Goal: Task Accomplishment & Management: Manage account settings

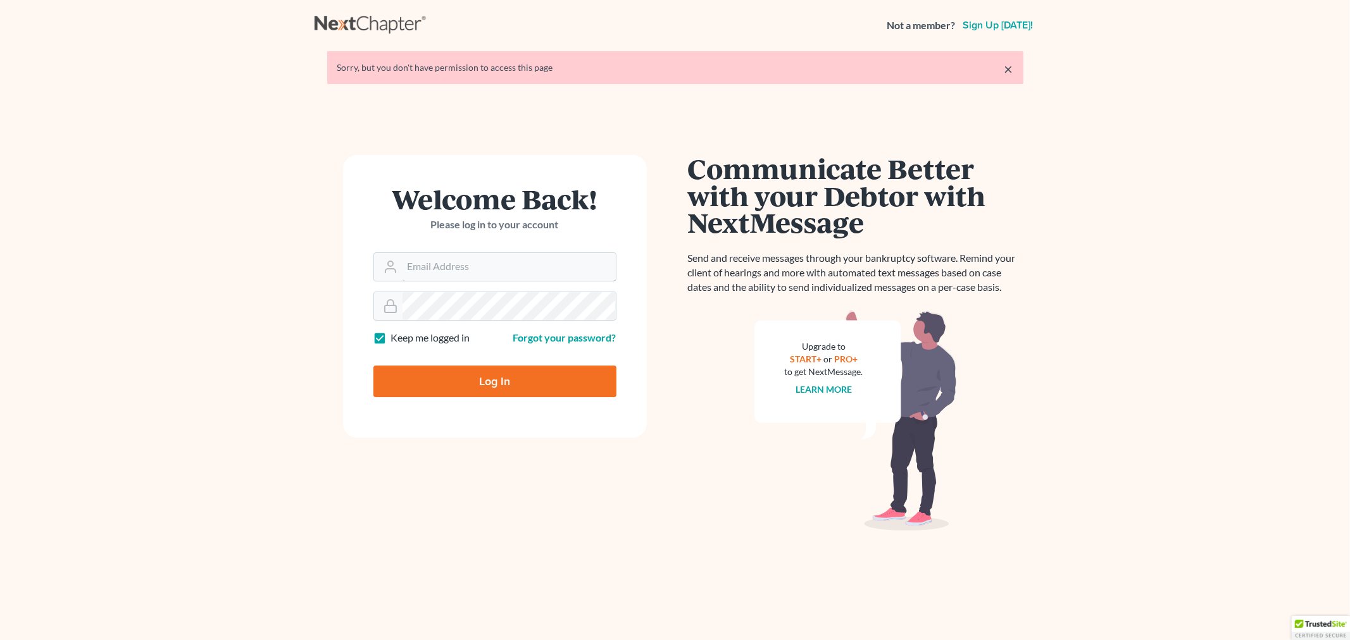
type input "[PERSON_NAME][EMAIL_ADDRESS][DOMAIN_NAME]"
click at [428, 378] on input "Log In" at bounding box center [494, 382] width 243 height 32
type input "Thinking..."
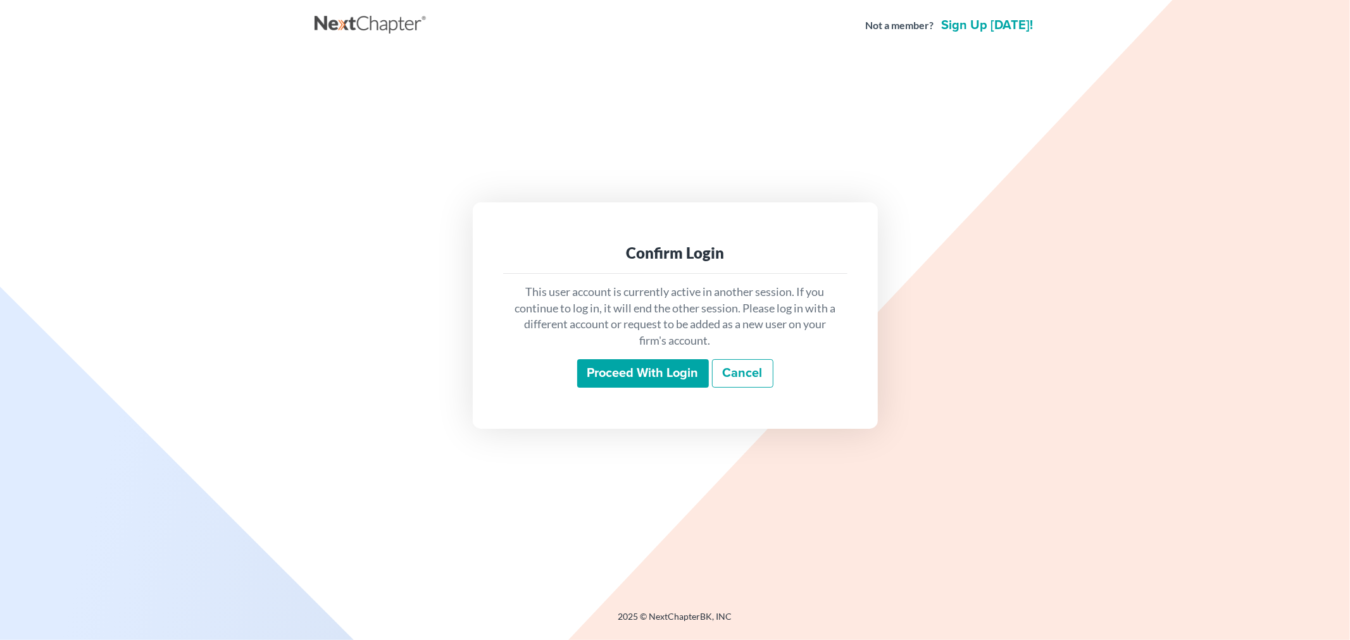
click at [676, 375] on input "Proceed with login" at bounding box center [643, 373] width 132 height 29
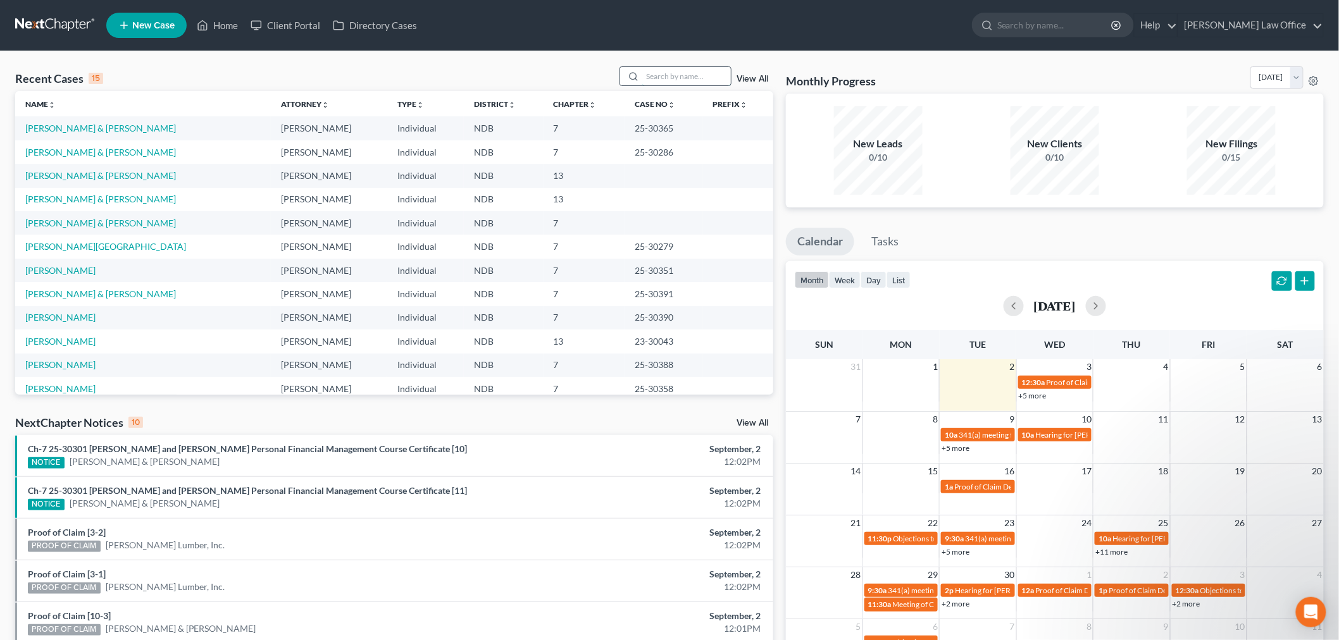
click at [665, 80] on input "search" at bounding box center [686, 76] width 89 height 18
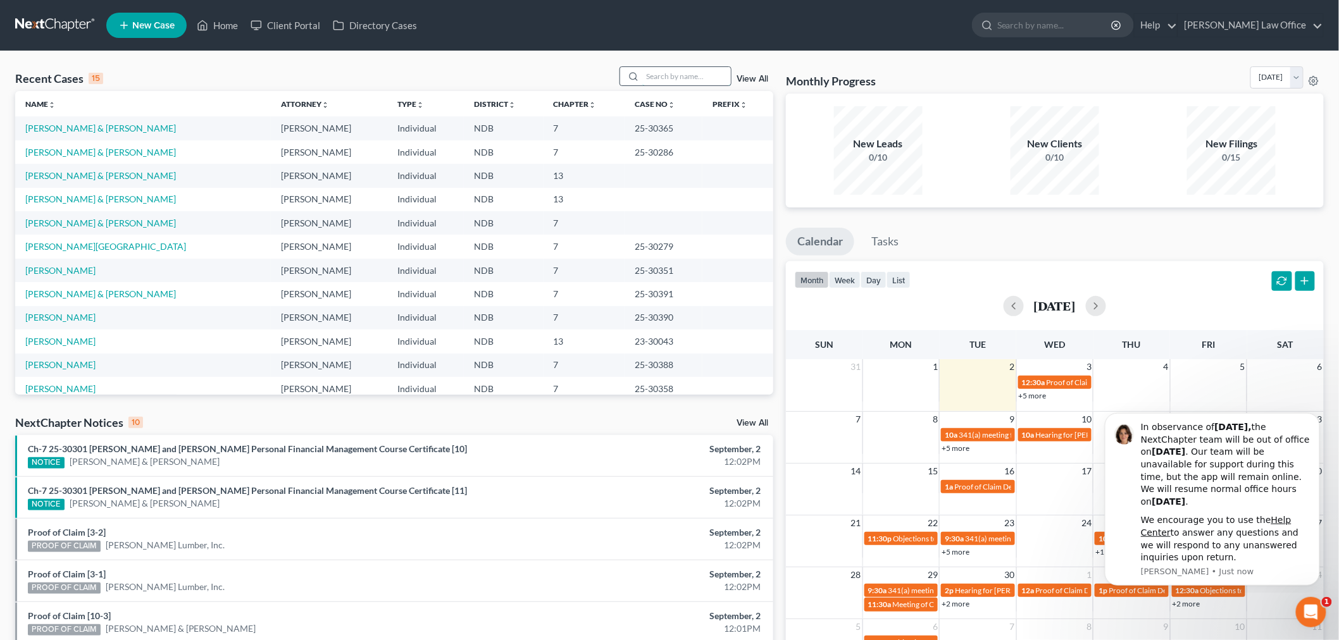
type input "s"
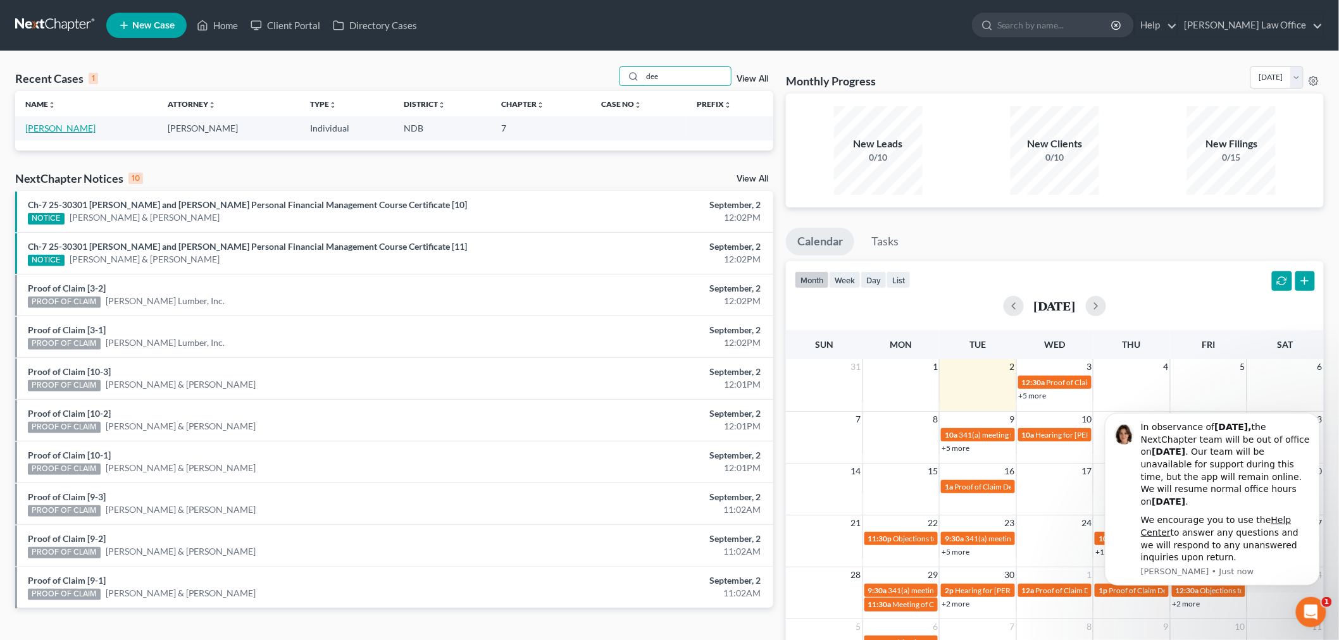
type input "dee"
click at [52, 127] on link "[PERSON_NAME]" at bounding box center [60, 128] width 70 height 11
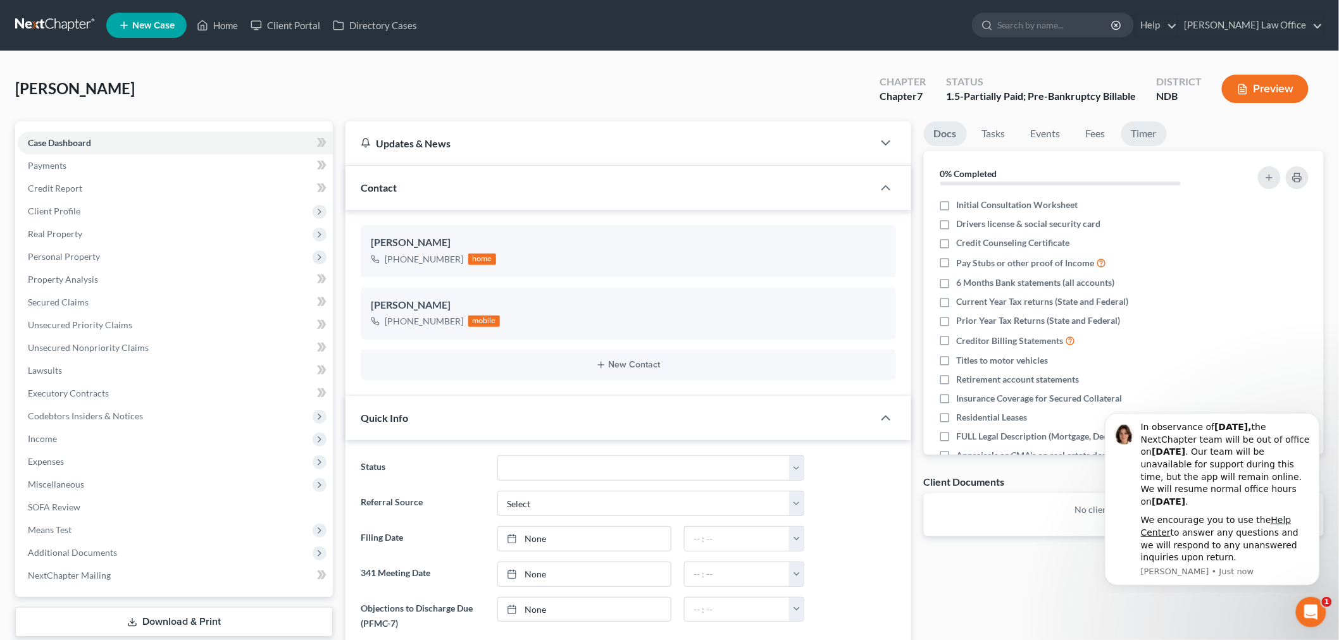
click at [1133, 137] on link "Timer" at bounding box center [1144, 134] width 46 height 25
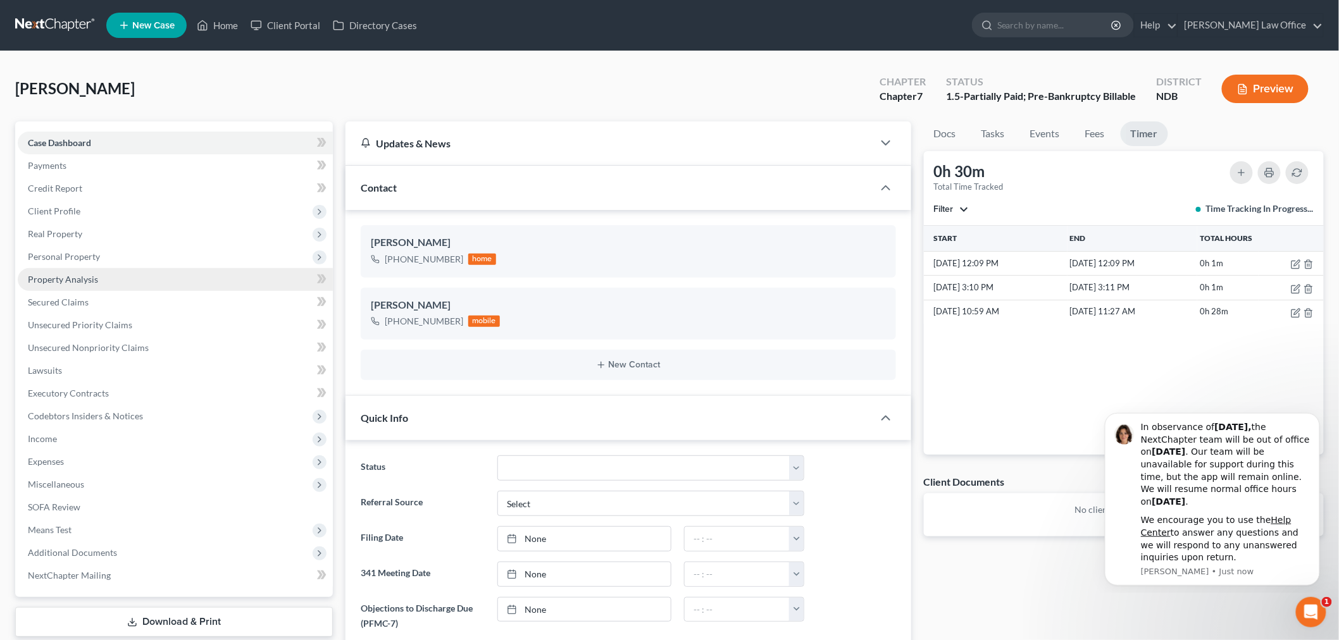
click at [83, 277] on span "Property Analysis" at bounding box center [63, 279] width 70 height 11
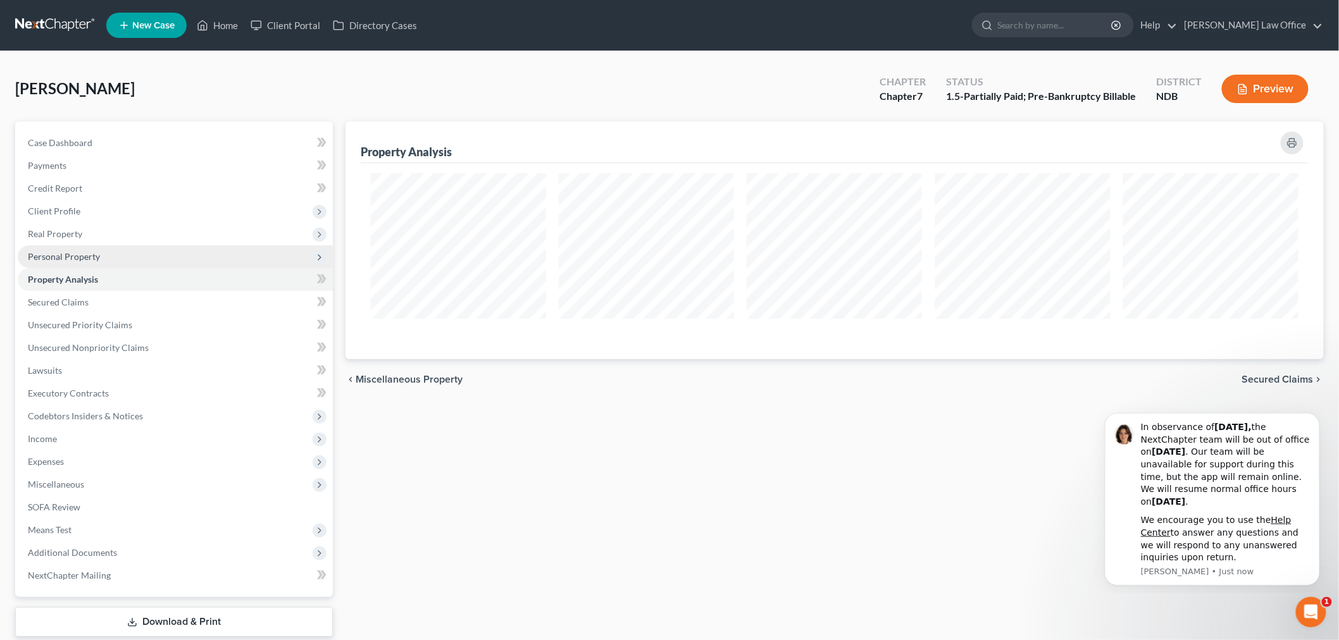
scroll to position [238, 978]
click at [62, 443] on span "Income" at bounding box center [175, 439] width 315 height 23
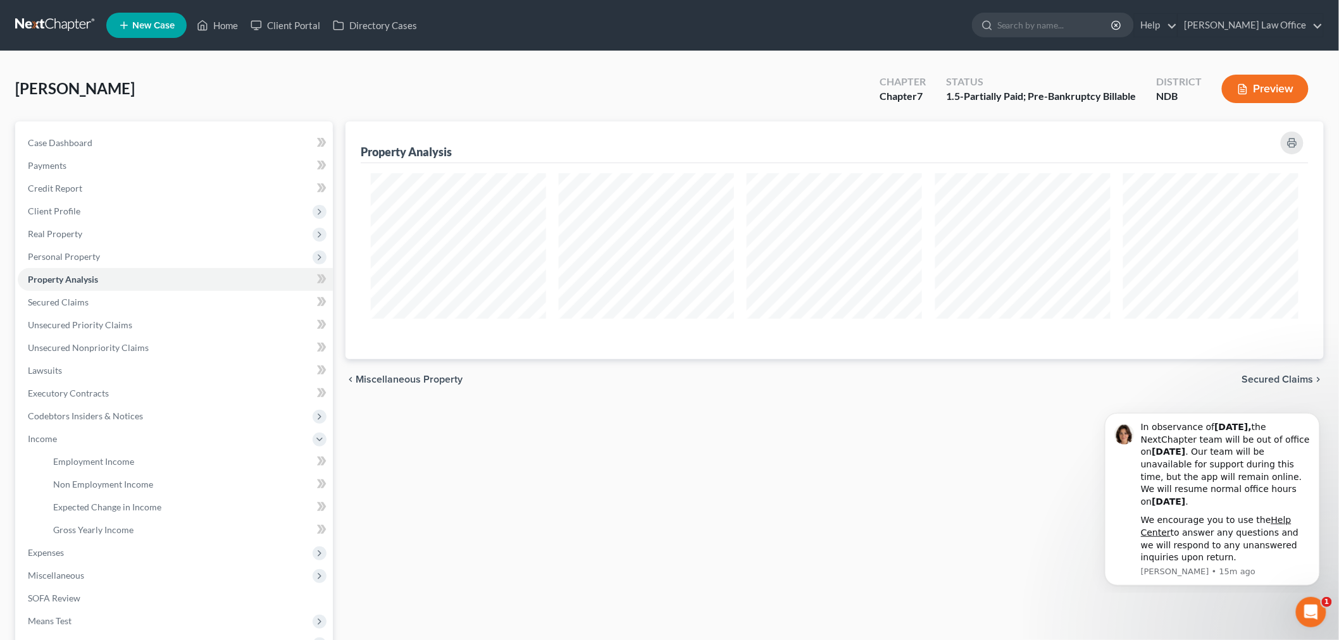
click at [61, 29] on link at bounding box center [55, 25] width 81 height 23
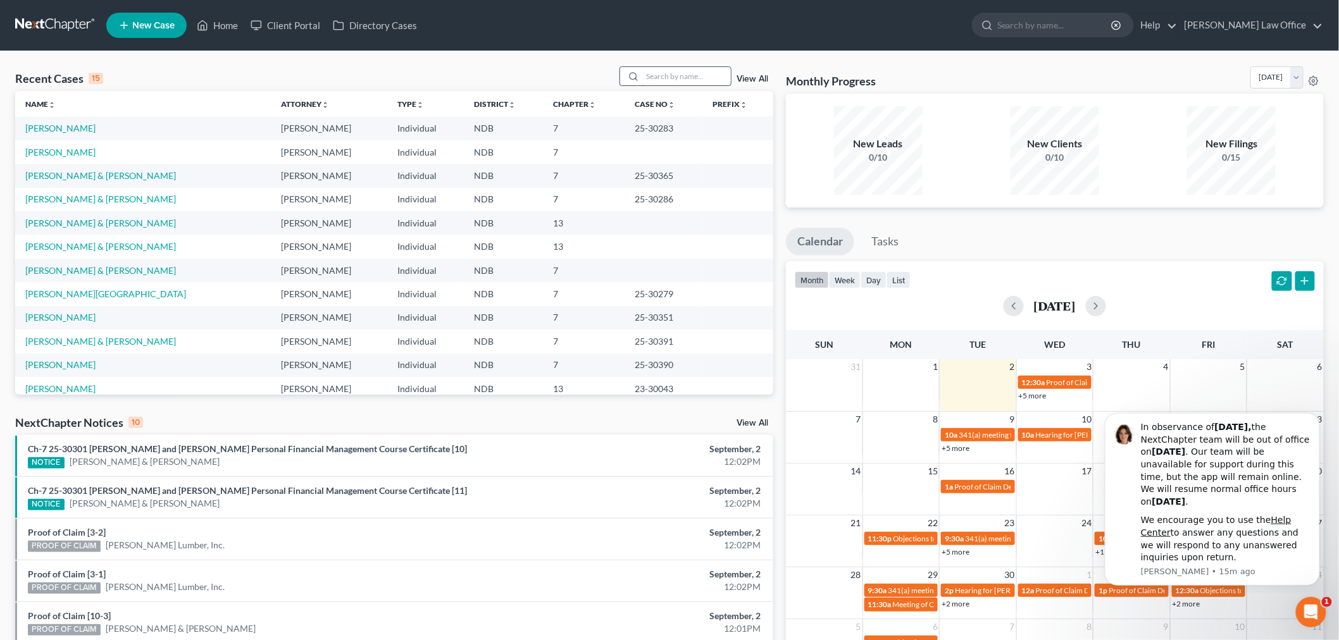
click at [700, 73] on input "search" at bounding box center [686, 76] width 89 height 18
type input "l"
type input "lynnes"
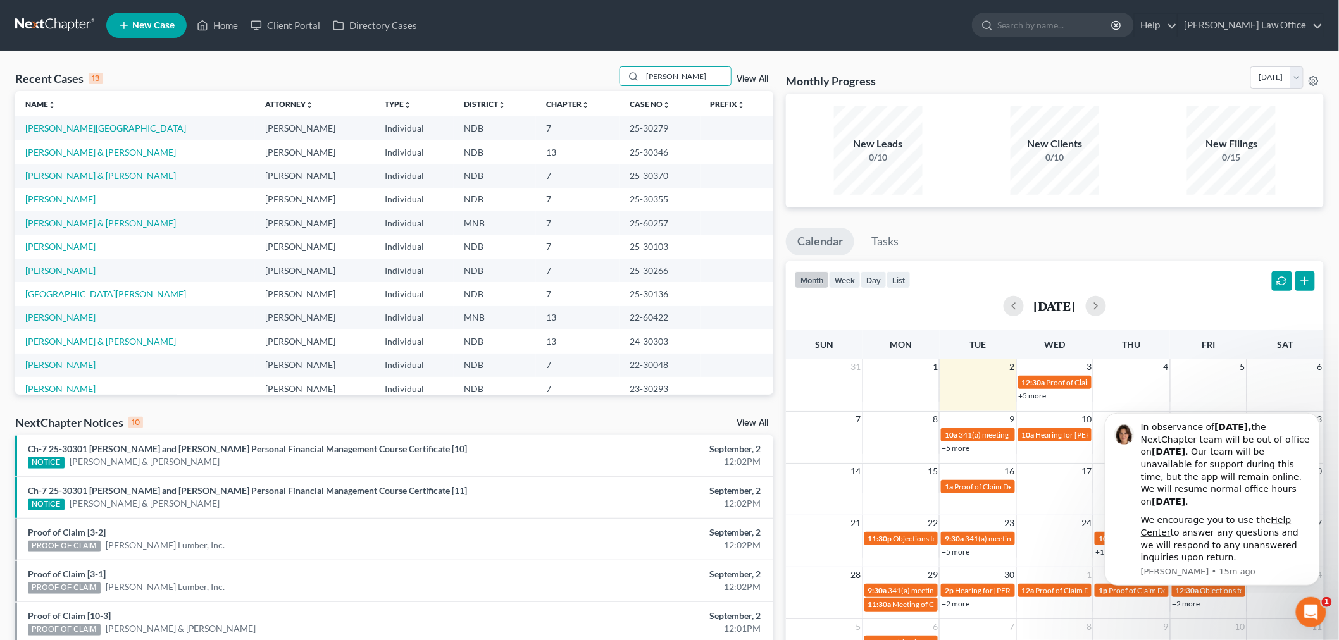
click at [78, 146] on td "[PERSON_NAME] & [PERSON_NAME]" at bounding box center [135, 152] width 240 height 23
click at [77, 149] on link "[PERSON_NAME] & [PERSON_NAME]" at bounding box center [100, 152] width 151 height 11
select select "6"
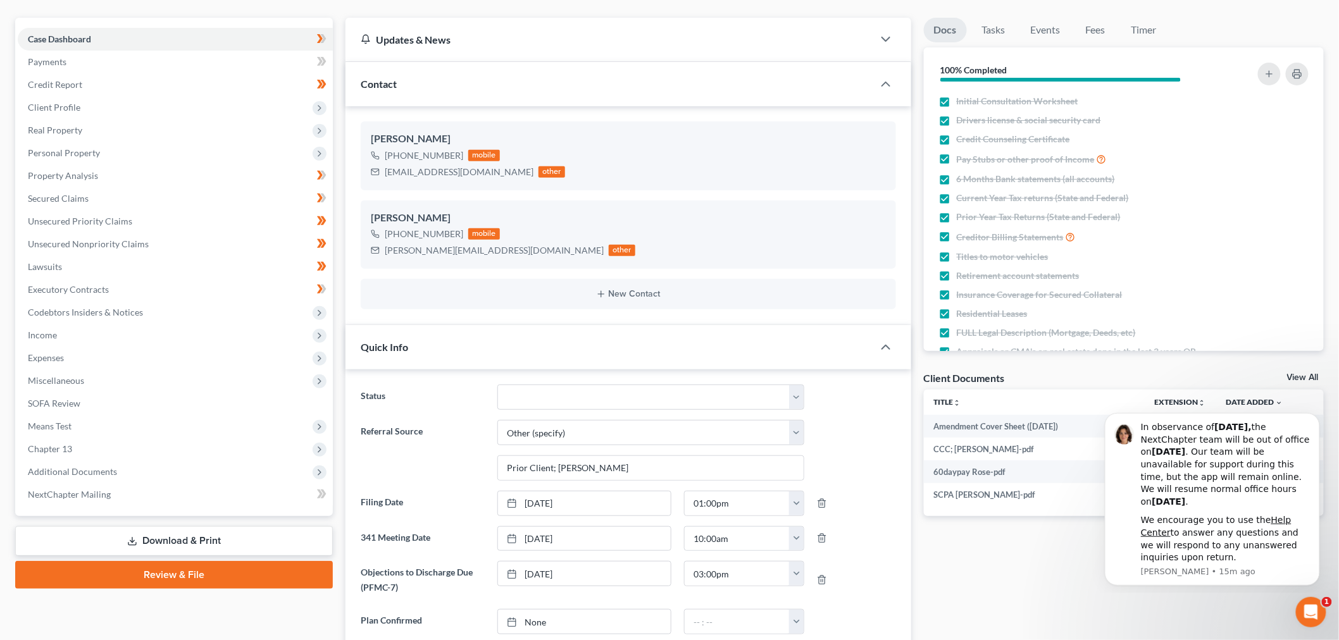
scroll to position [141, 0]
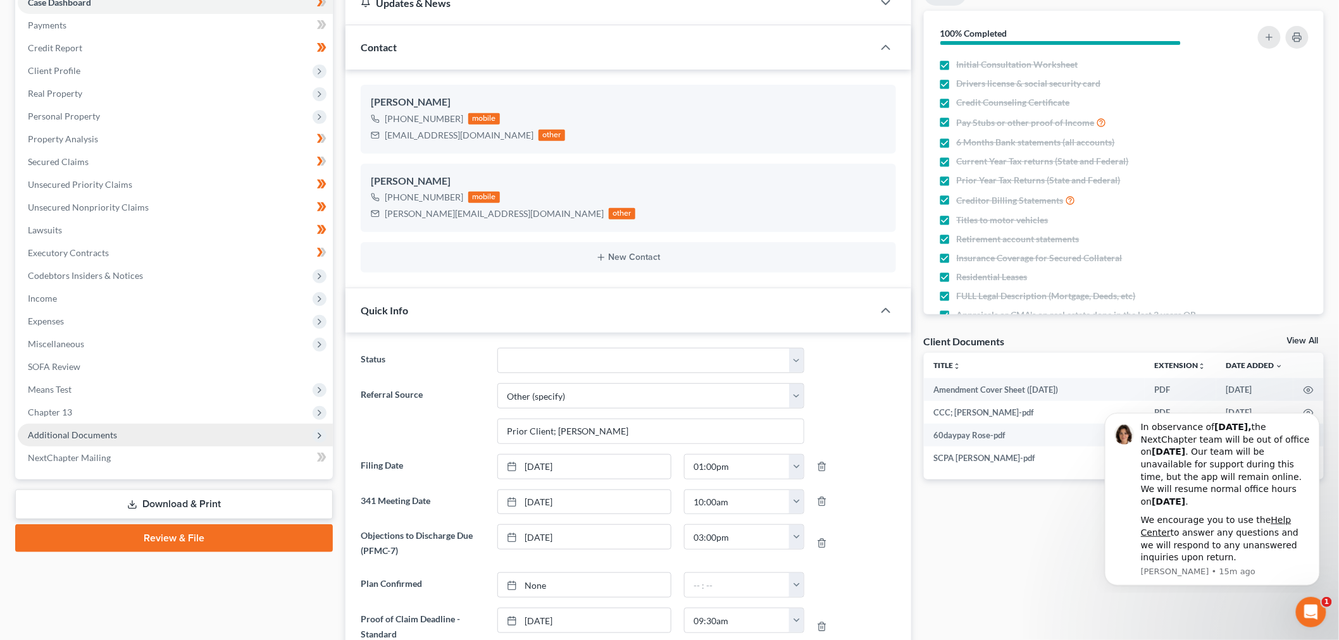
click at [106, 431] on span "Additional Documents" at bounding box center [72, 435] width 89 height 11
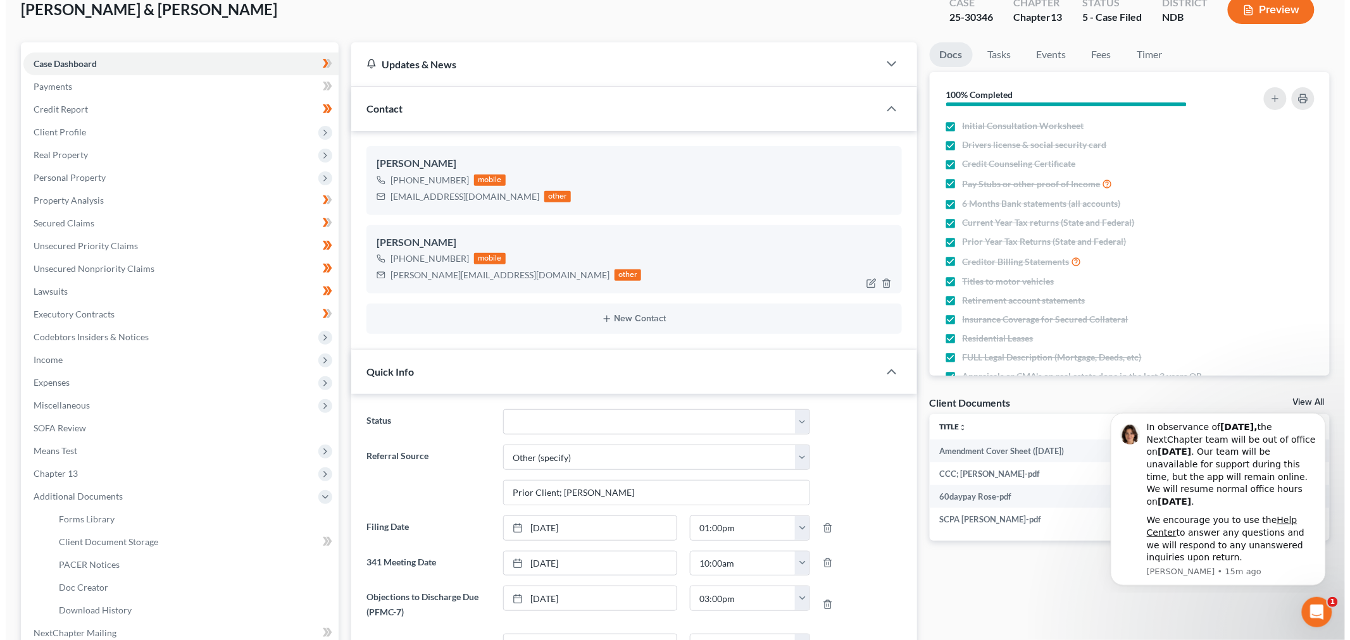
scroll to position [0, 0]
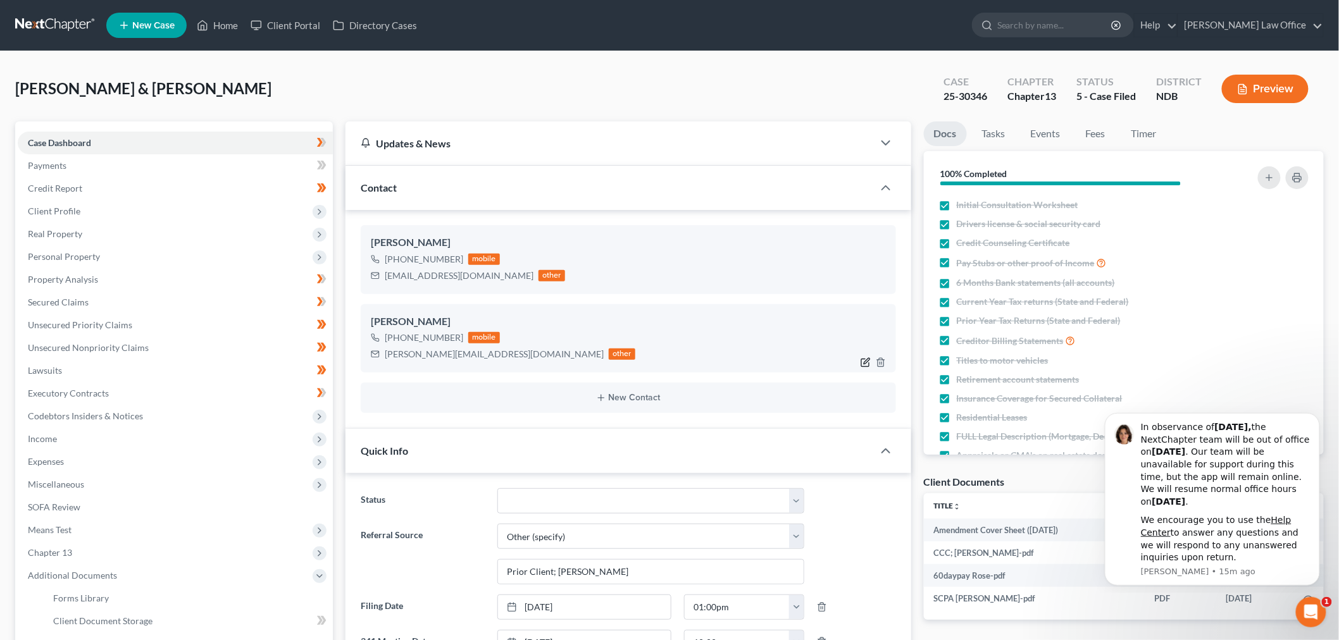
click at [866, 362] on icon "button" at bounding box center [866, 363] width 10 height 10
select select "0"
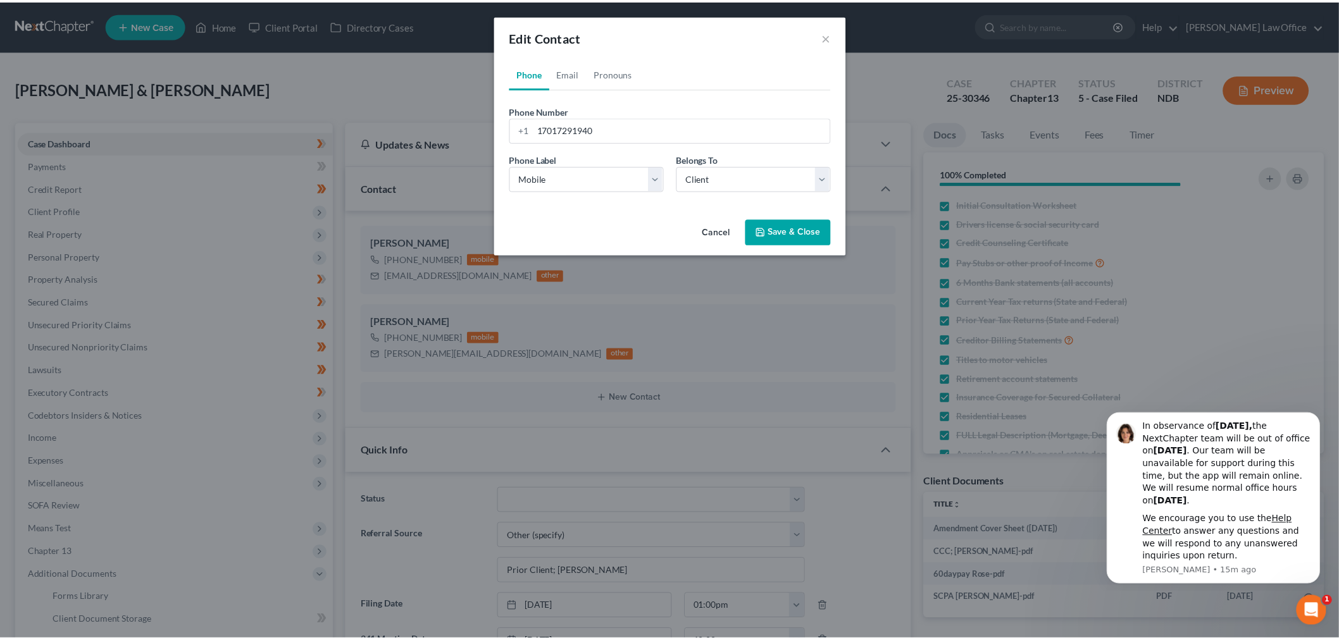
scroll to position [9444, 0]
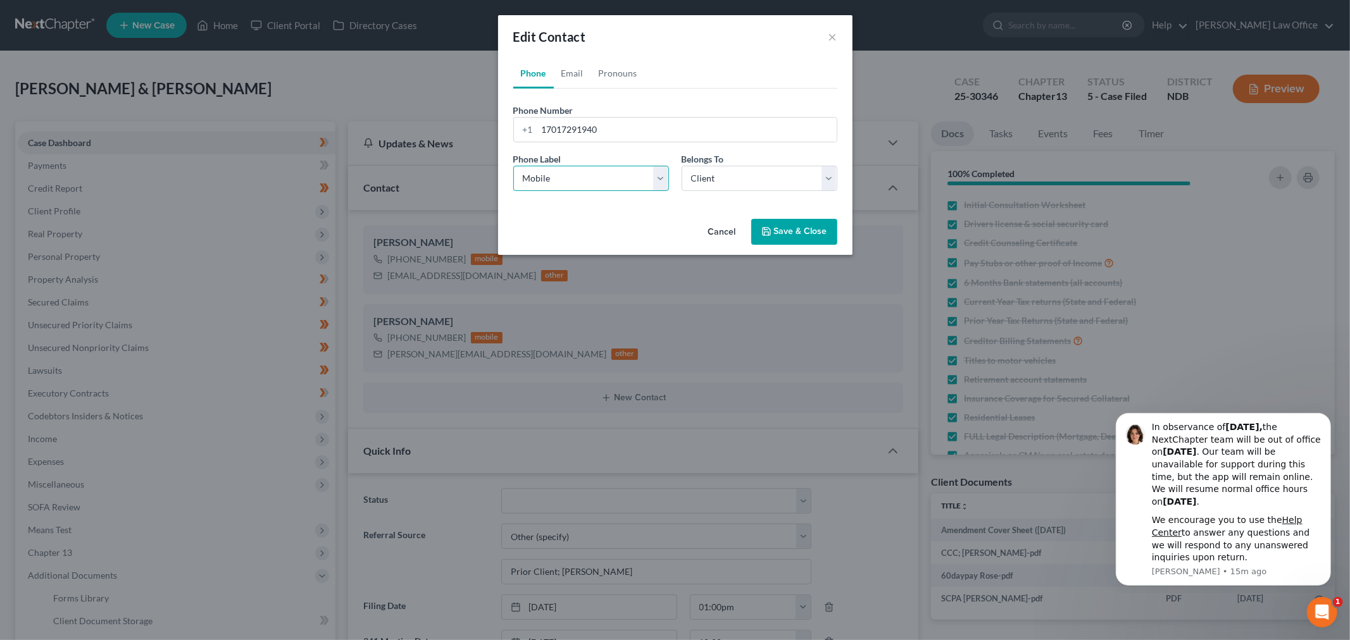
click at [597, 185] on select "Select Mobile Home Work Other" at bounding box center [591, 178] width 156 height 25
select select "1"
click at [513, 166] on select "Select Mobile Home Work Other" at bounding box center [591, 178] width 156 height 25
click at [799, 216] on div "Cancel Save & Close" at bounding box center [675, 235] width 354 height 42
click at [790, 225] on button "Save & Close" at bounding box center [794, 232] width 86 height 27
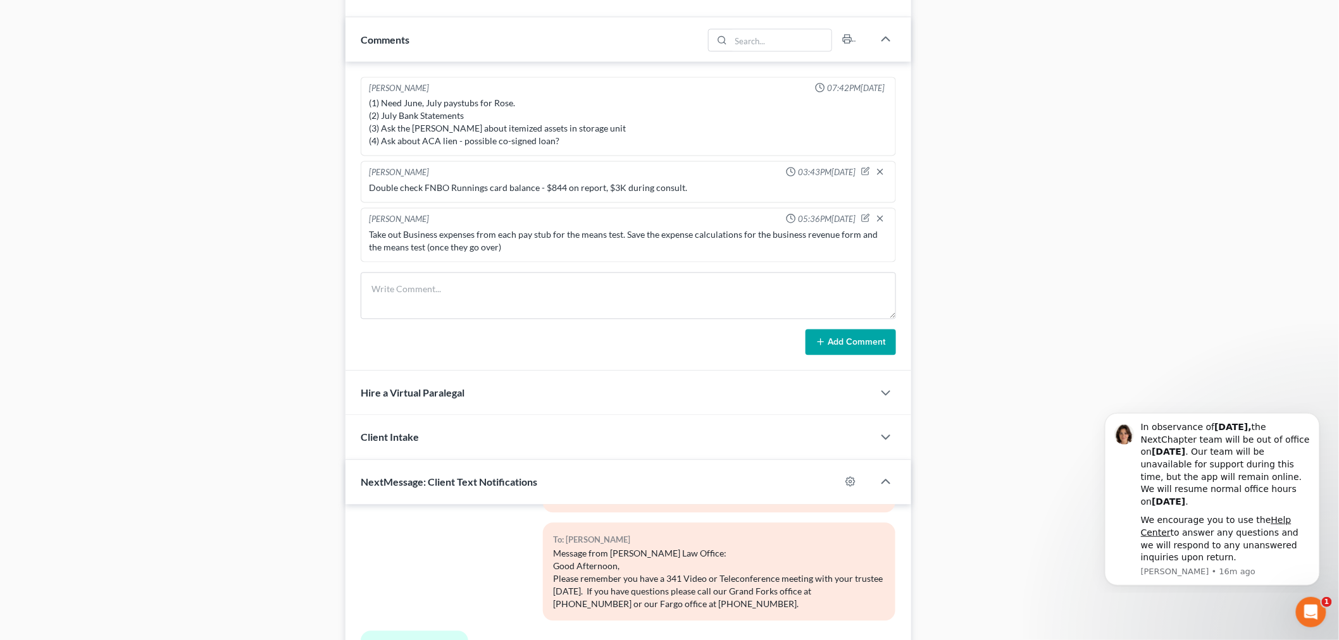
scroll to position [1111, 0]
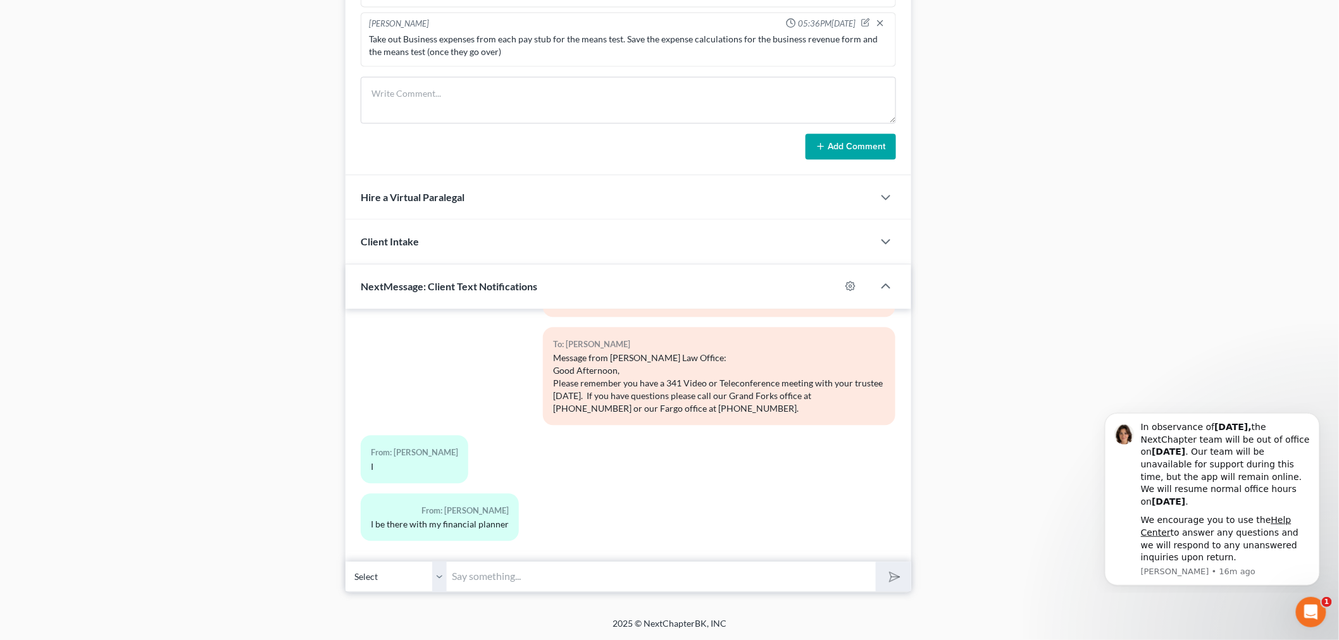
click at [608, 571] on input "text" at bounding box center [661, 576] width 429 height 31
type input "Rose, I will see you then. Please arrive by 930am so we have a few minutes to c…"
click at [876, 562] on button "submit" at bounding box center [893, 577] width 35 height 30
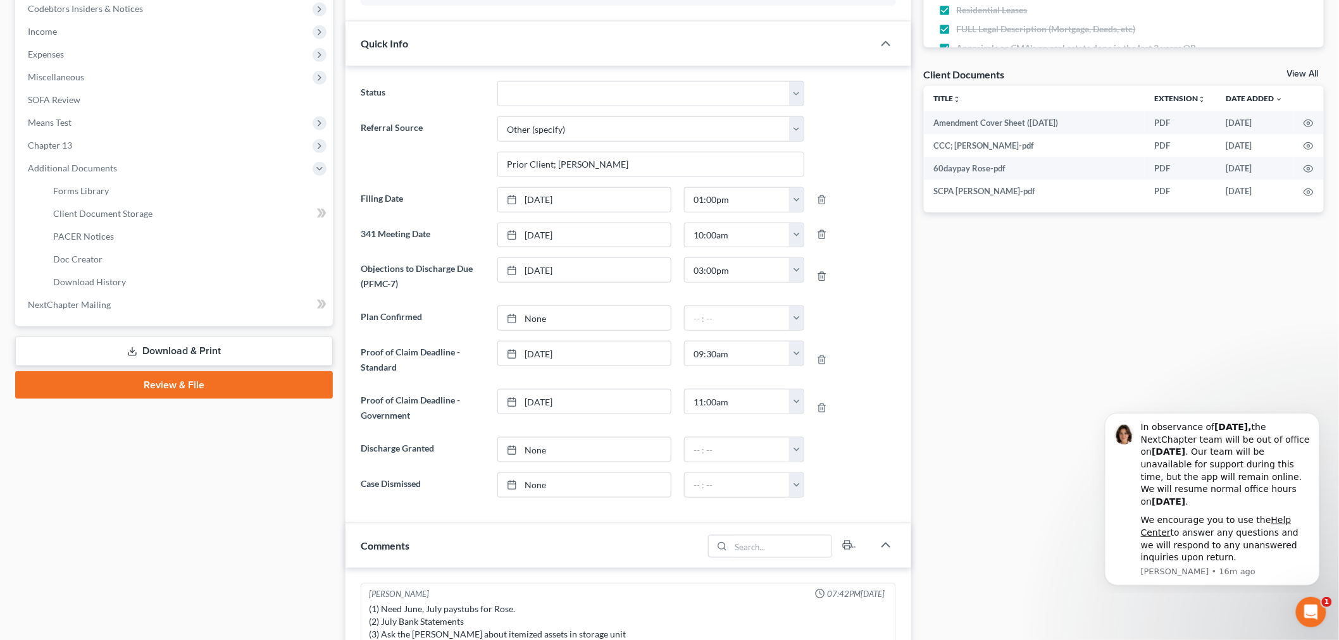
scroll to position [0, 0]
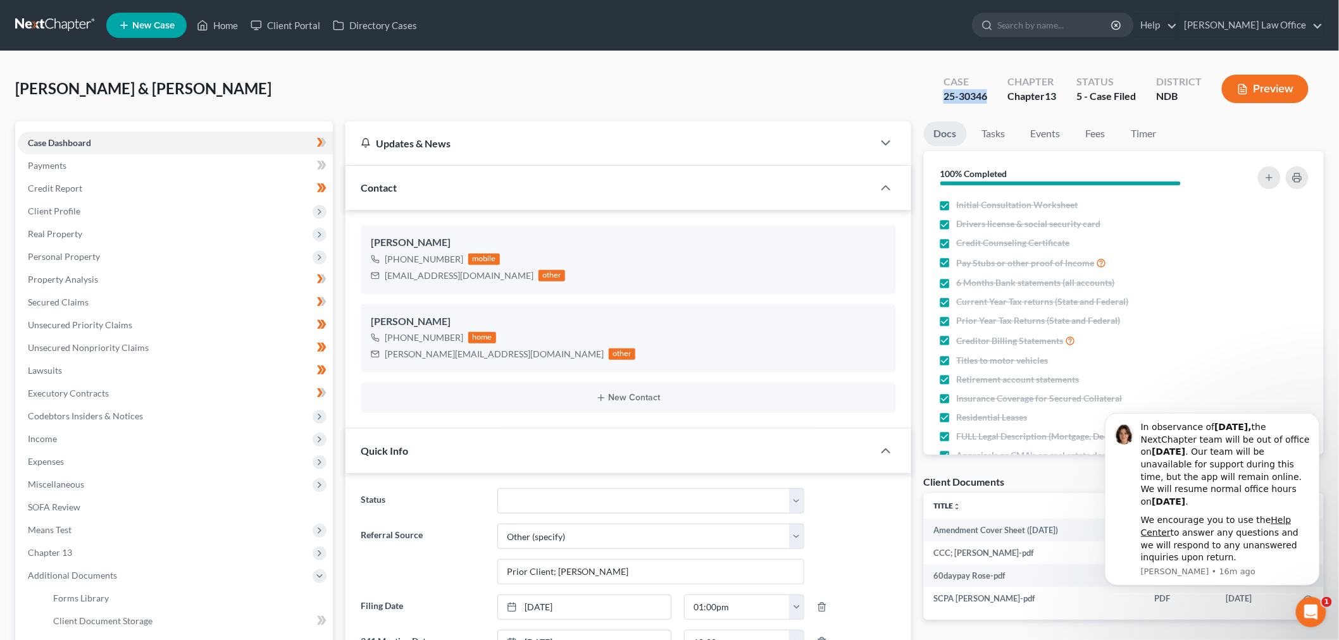
drag, startPoint x: 984, startPoint y: 92, endPoint x: 939, endPoint y: 102, distance: 45.9
click at [939, 102] on div "Case 25-30346" at bounding box center [966, 90] width 64 height 37
copy div "25-30346"
click at [39, 28] on link at bounding box center [55, 25] width 81 height 23
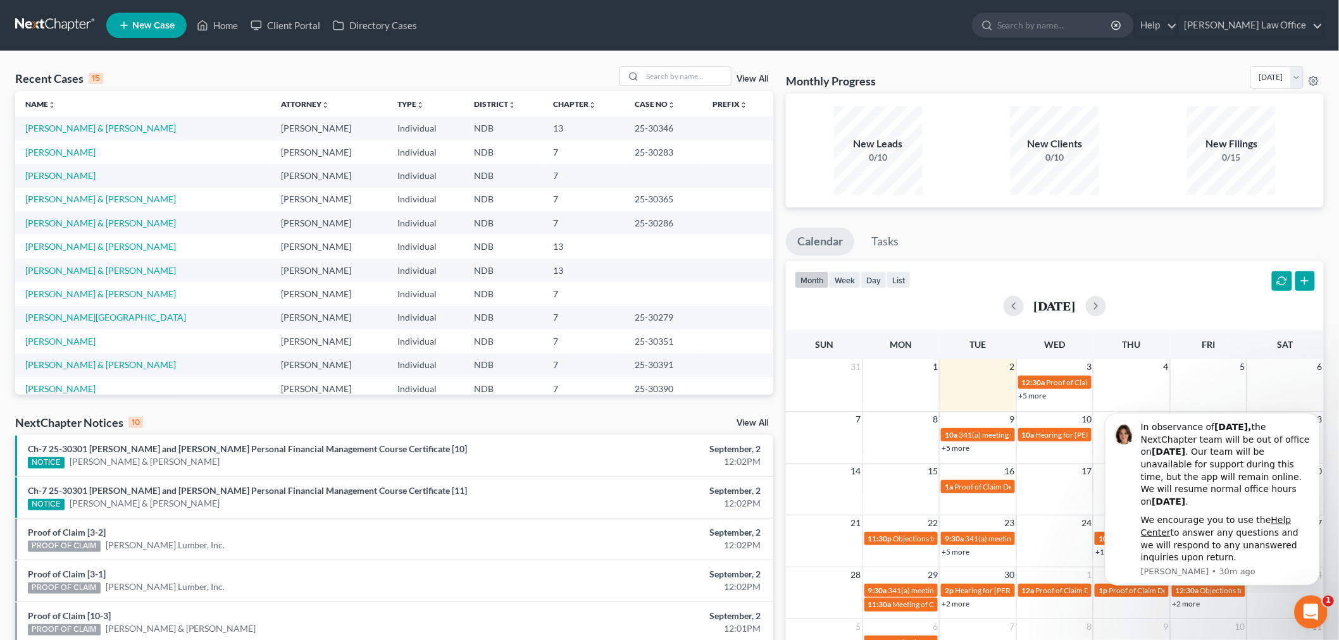
click at [1308, 616] on icon "Open Intercom Messenger" at bounding box center [1309, 611] width 21 height 21
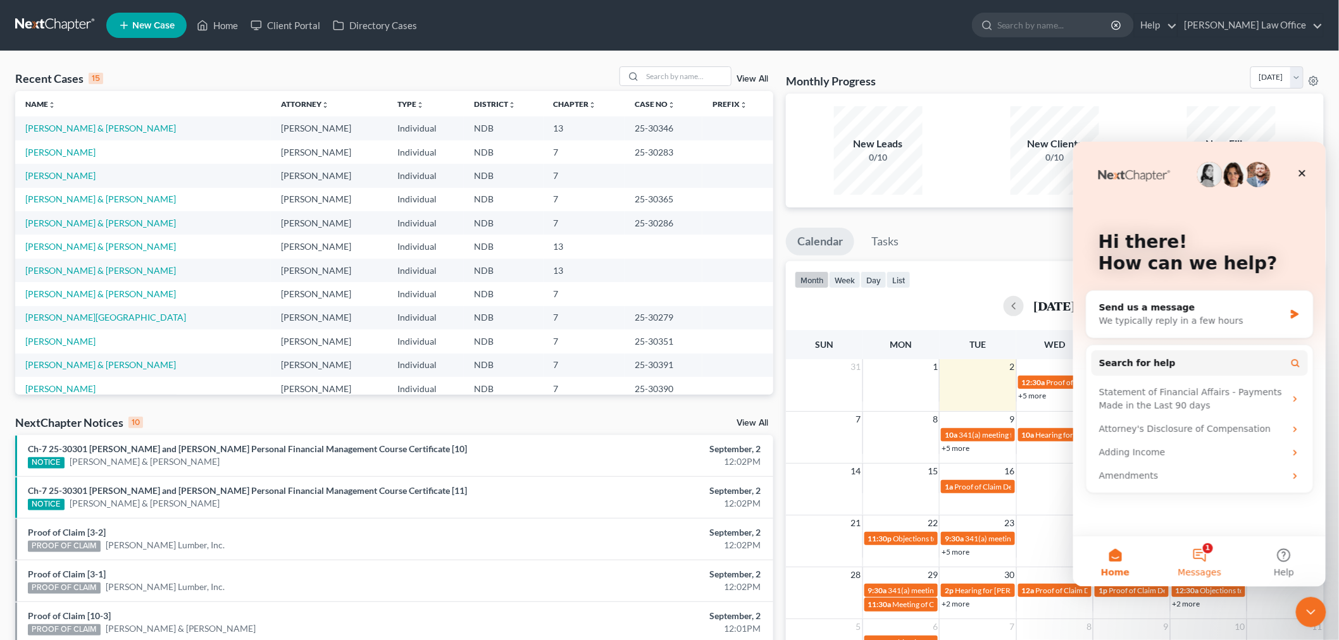
click at [1168, 553] on button "1 Messages" at bounding box center [1199, 561] width 84 height 51
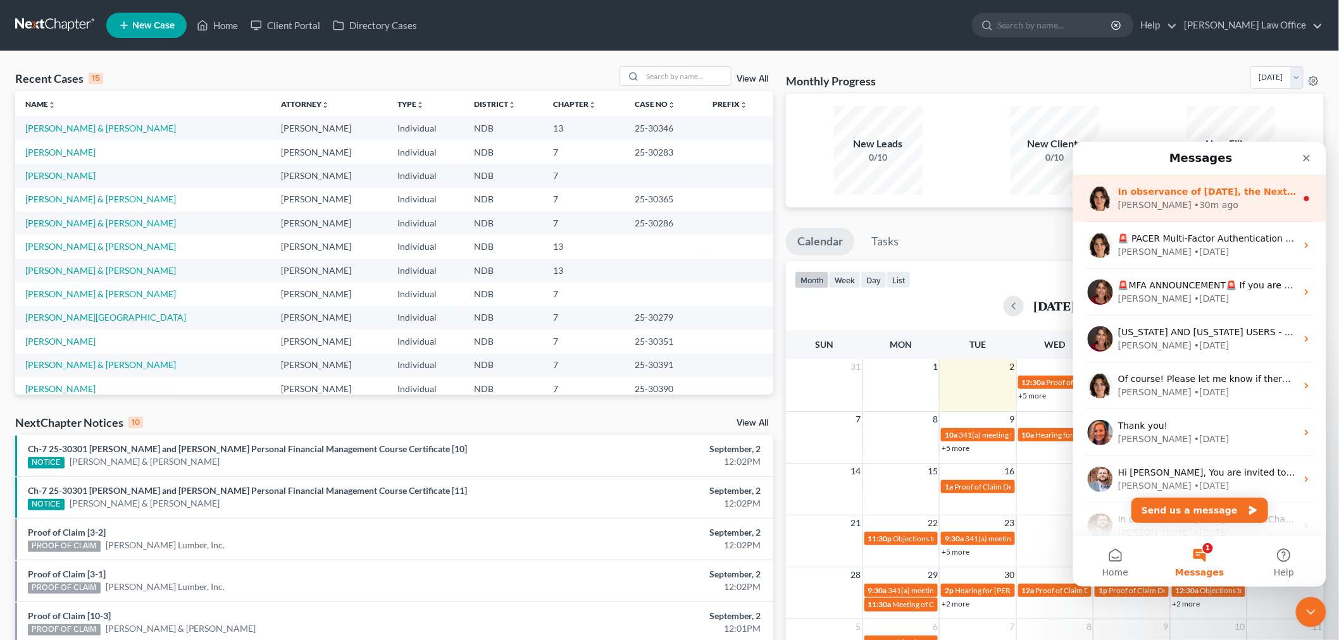
click at [1194, 204] on div "• 30m ago" at bounding box center [1216, 204] width 44 height 13
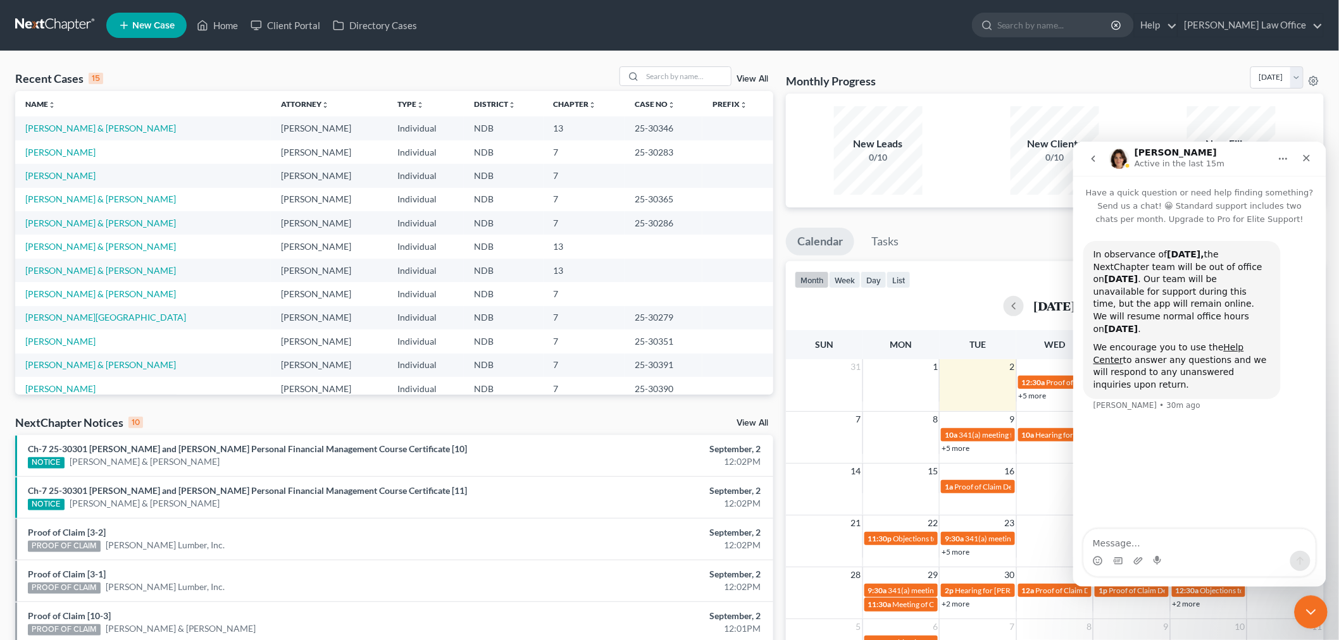
click at [1303, 614] on icon "Close Intercom Messenger" at bounding box center [1308, 610] width 15 height 15
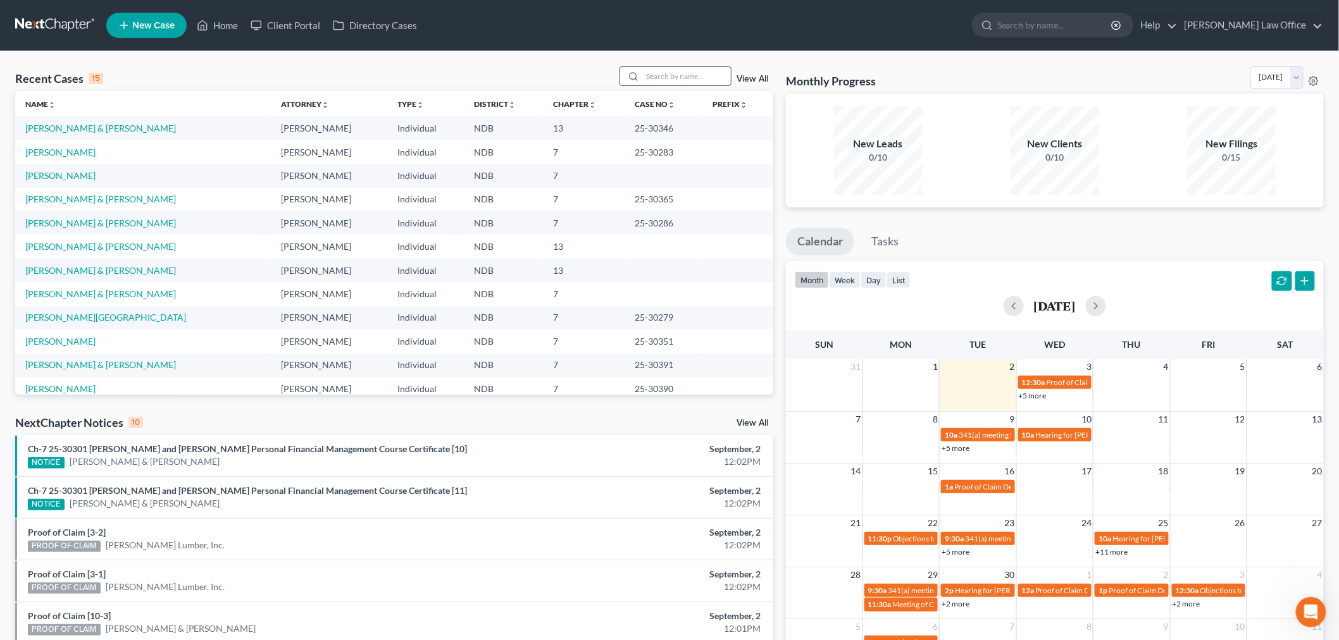
click at [690, 79] on input "search" at bounding box center [686, 76] width 89 height 18
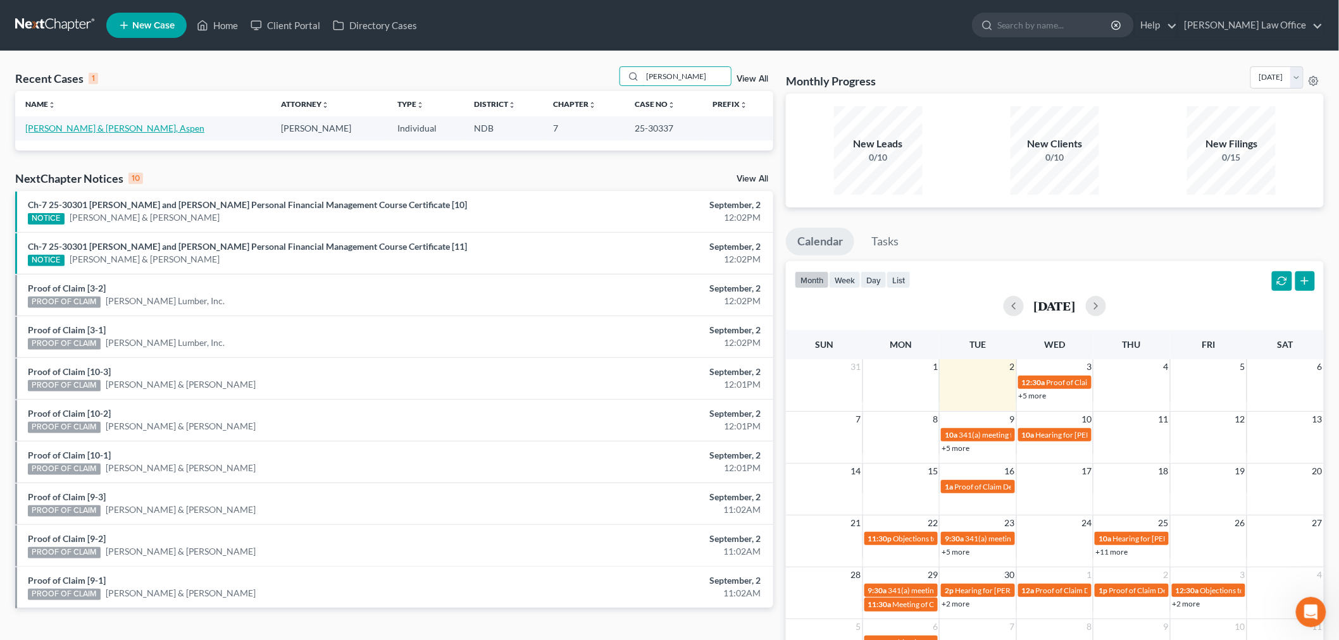
type input "[PERSON_NAME]"
click at [114, 128] on link "[PERSON_NAME] & [PERSON_NAME], Aspen" at bounding box center [114, 128] width 179 height 11
select select "4"
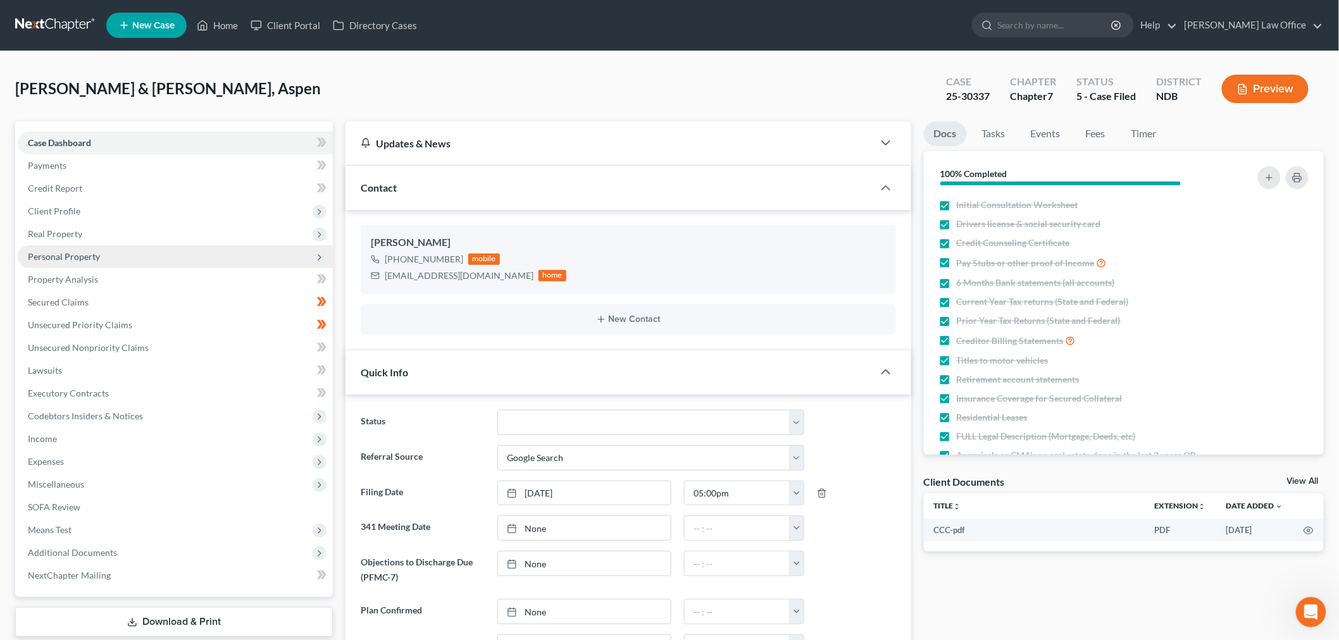
click at [102, 256] on span "Personal Property" at bounding box center [175, 257] width 315 height 23
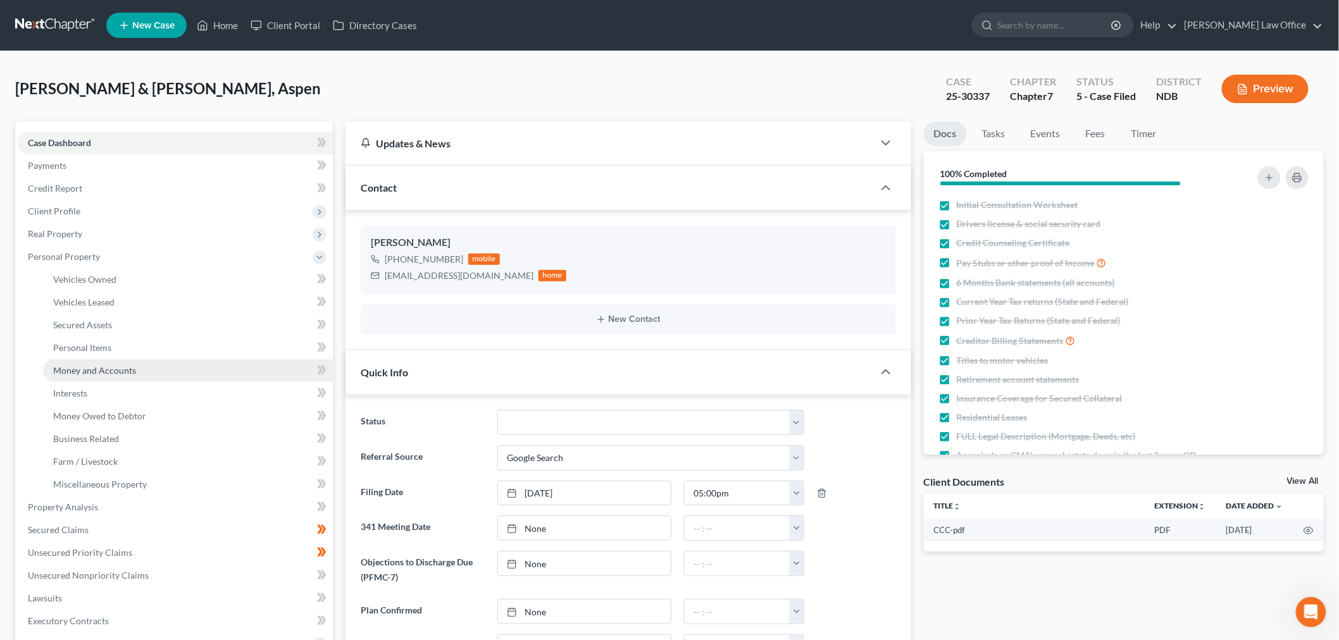
click at [95, 365] on span "Money and Accounts" at bounding box center [94, 370] width 83 height 11
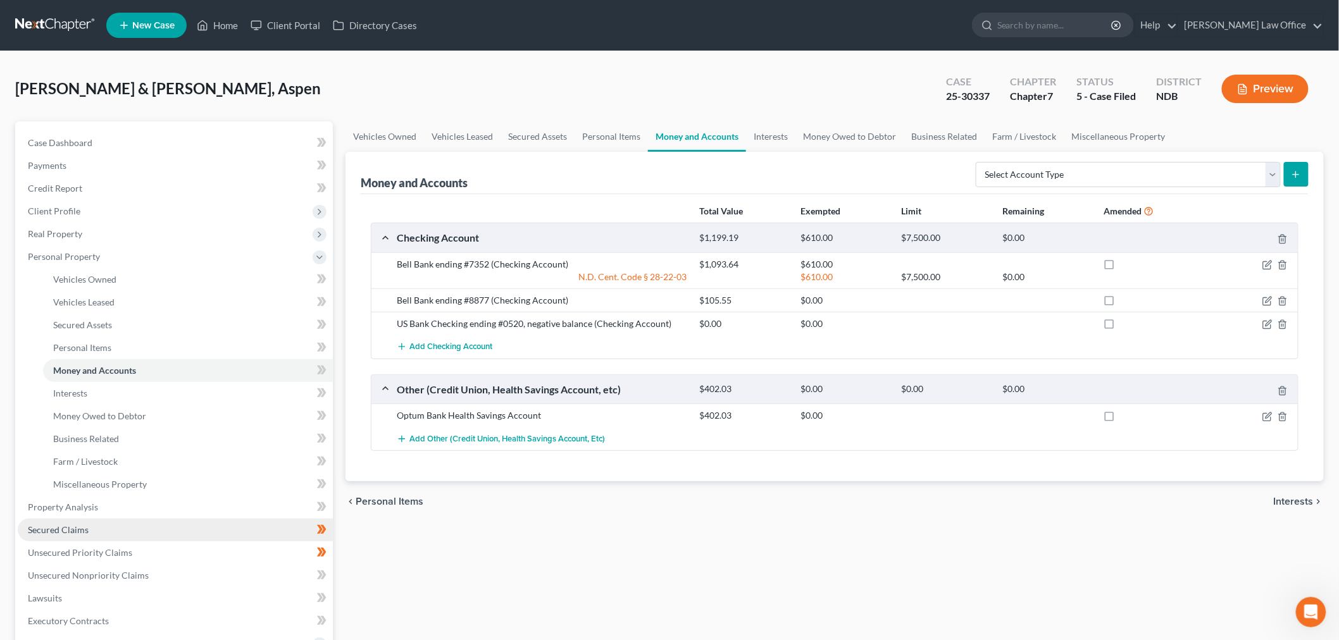
click at [58, 535] on link "Secured Claims" at bounding box center [175, 530] width 315 height 23
